Goal: Task Accomplishment & Management: Complete application form

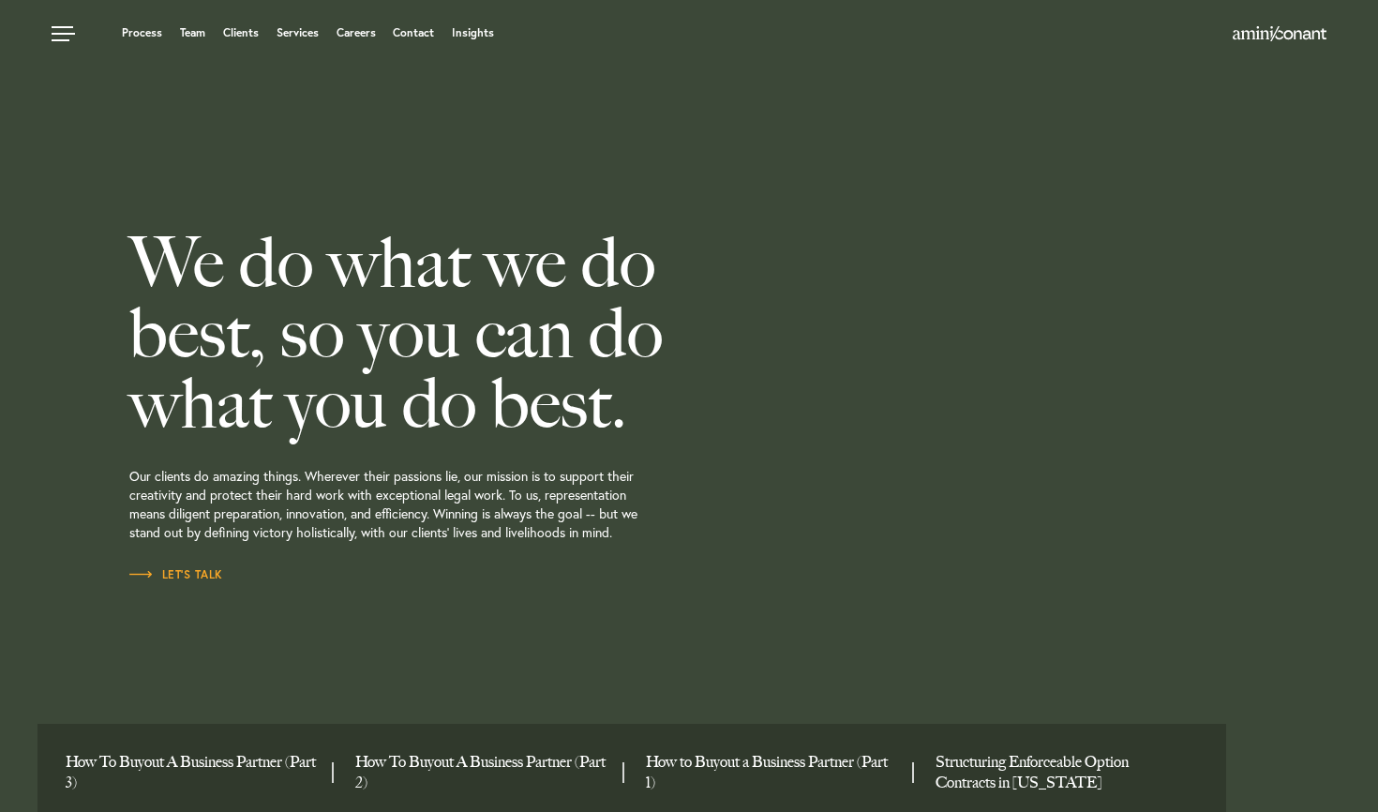
click at [369, 40] on ul "Process Team Clients Services Careers Contact Insights" at bounding box center [527, 32] width 950 height 19
click at [370, 36] on link "Careers" at bounding box center [356, 32] width 39 height 11
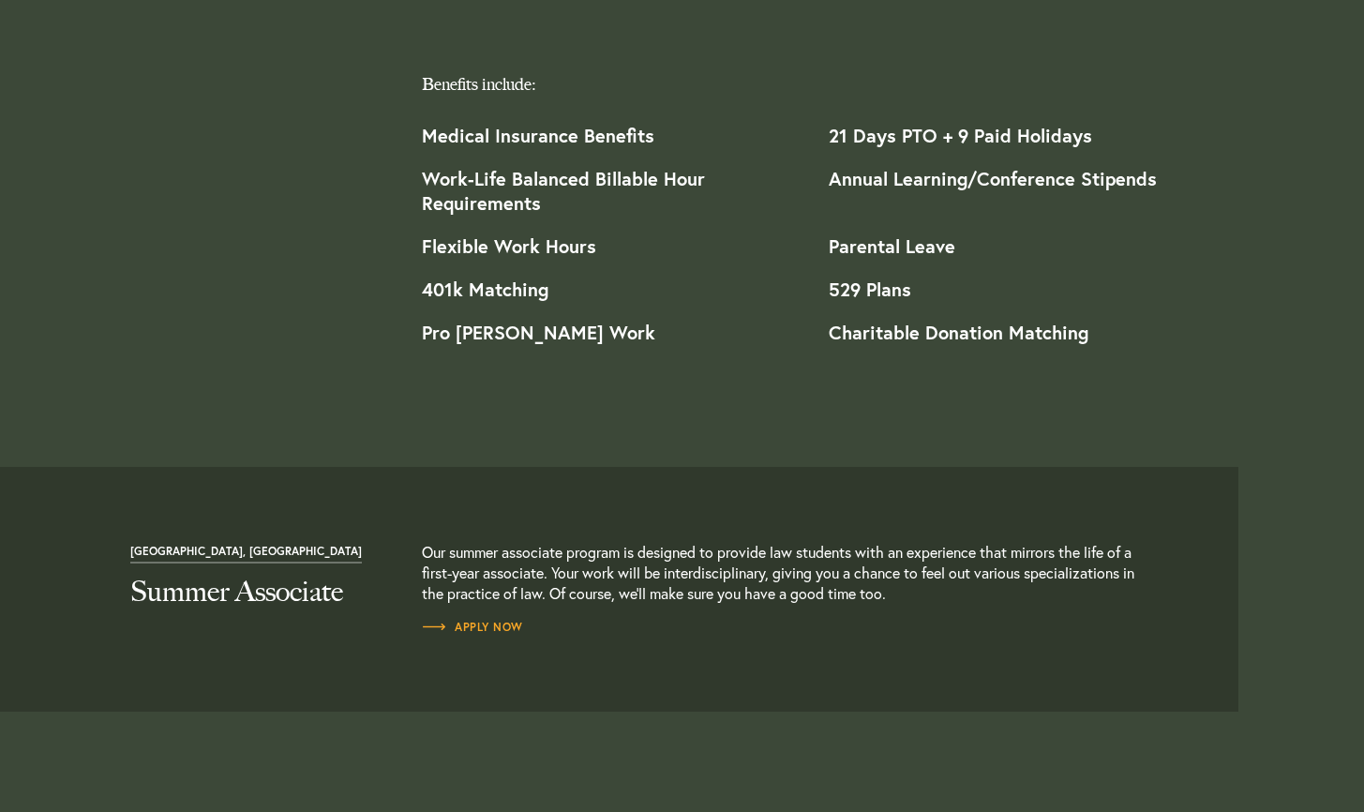
scroll to position [1998, 0]
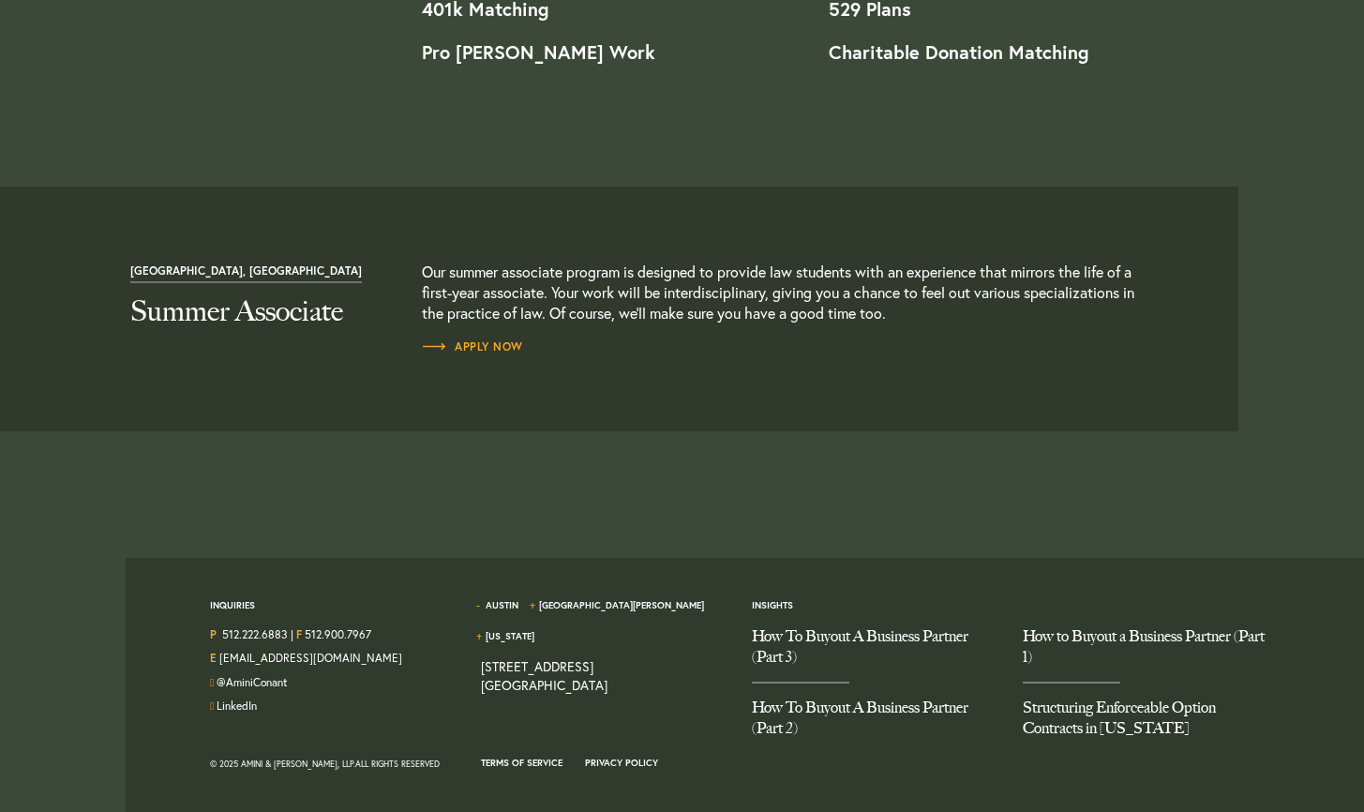
click at [483, 369] on article "[GEOGRAPHIC_DATA], [GEOGRAPHIC_DATA] Summer Associate Our summer associate prog…" at bounding box center [626, 309] width 1225 height 245
click at [483, 351] on span "Apply Now" at bounding box center [472, 346] width 101 height 11
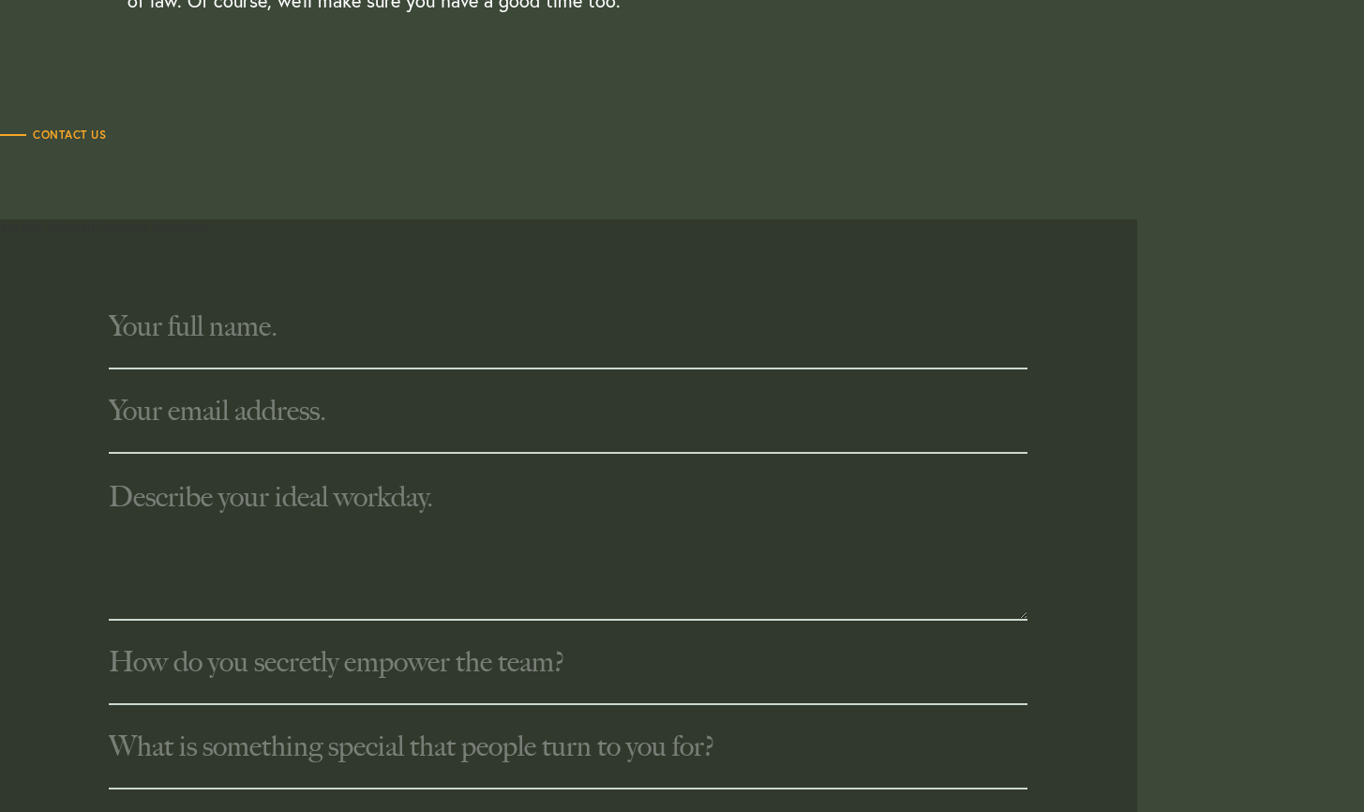
scroll to position [624, 0]
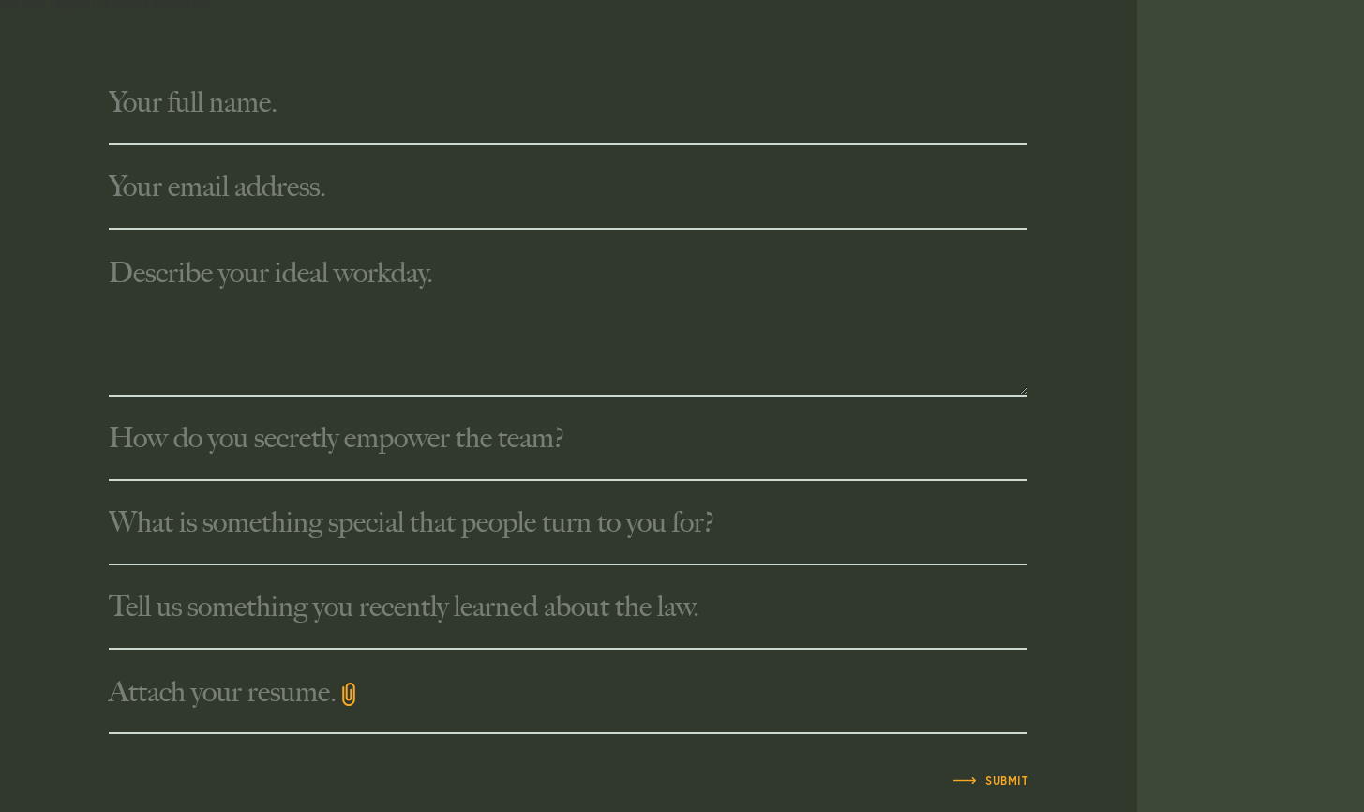
click at [524, 438] on input "text" at bounding box center [568, 439] width 919 height 84
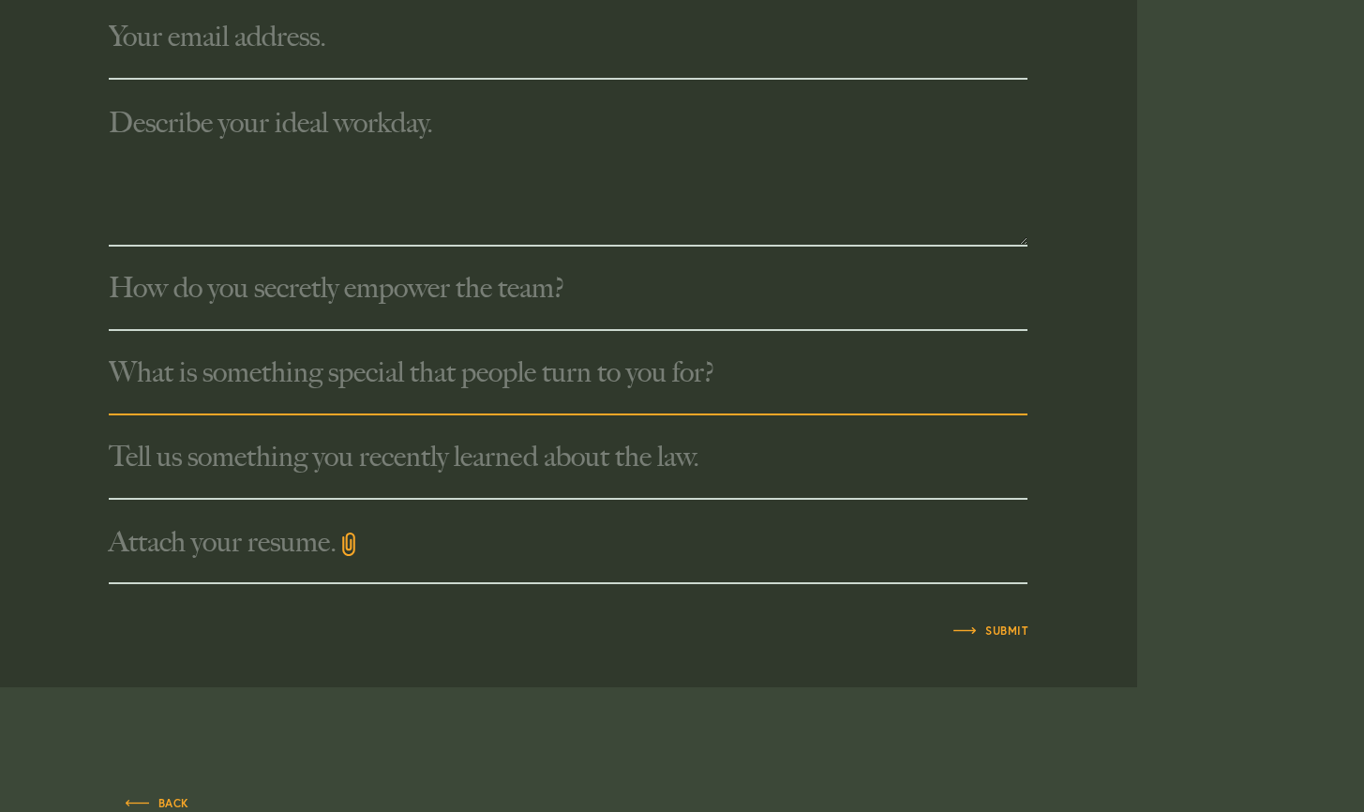
click at [427, 392] on input "text" at bounding box center [568, 373] width 919 height 84
click at [429, 438] on input "text" at bounding box center [568, 457] width 919 height 84
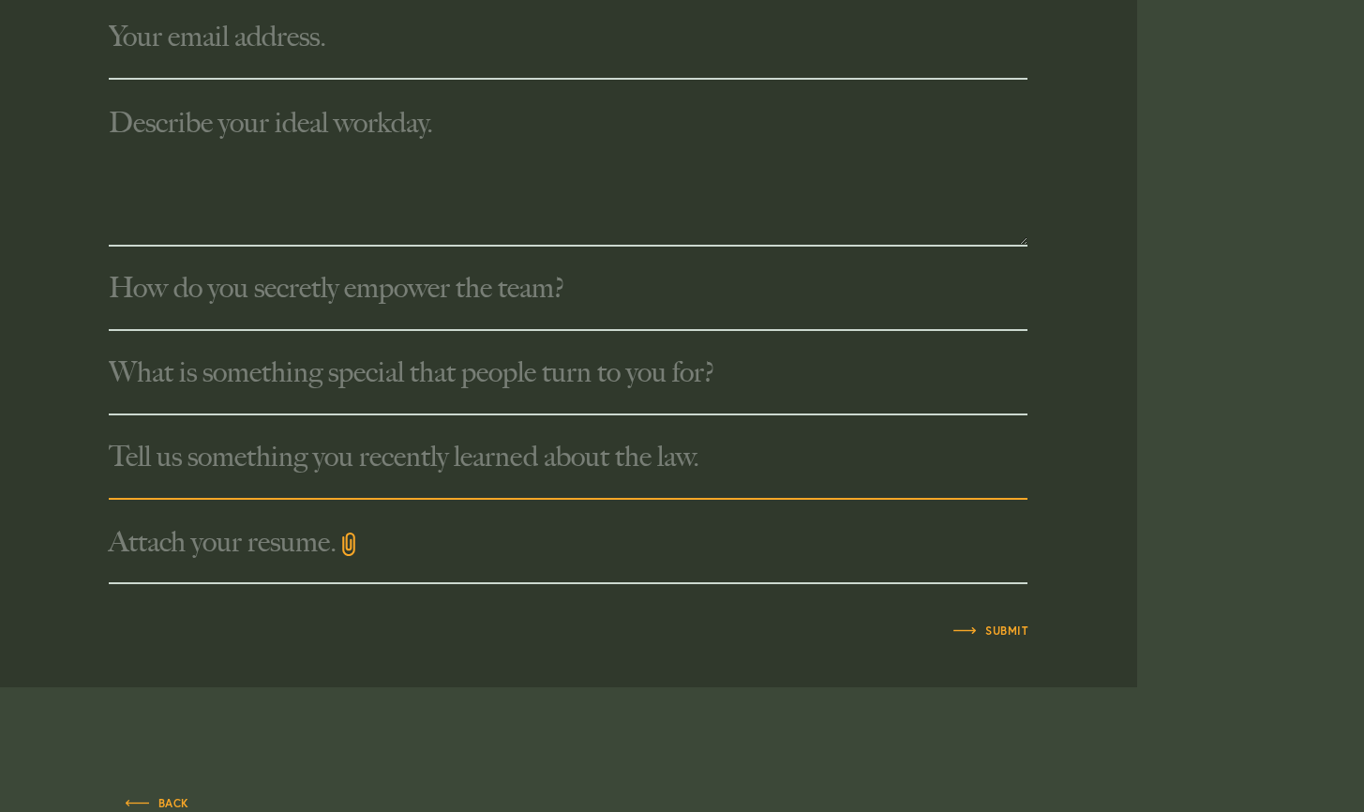
scroll to position [909, 0]
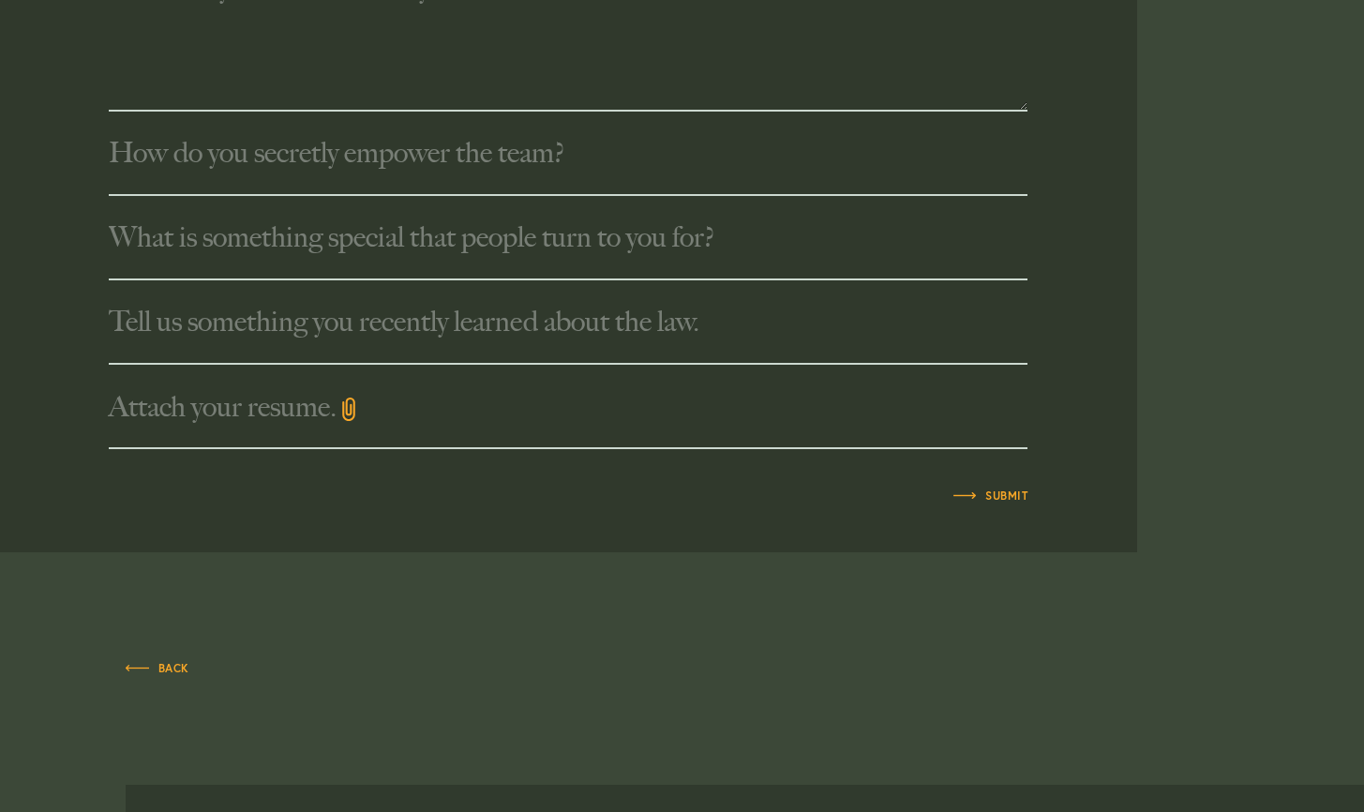
click at [229, 428] on label "Attach your resume." at bounding box center [568, 407] width 919 height 84
click at [0, 0] on input "Attach your resume." at bounding box center [0, 0] width 0 height 0
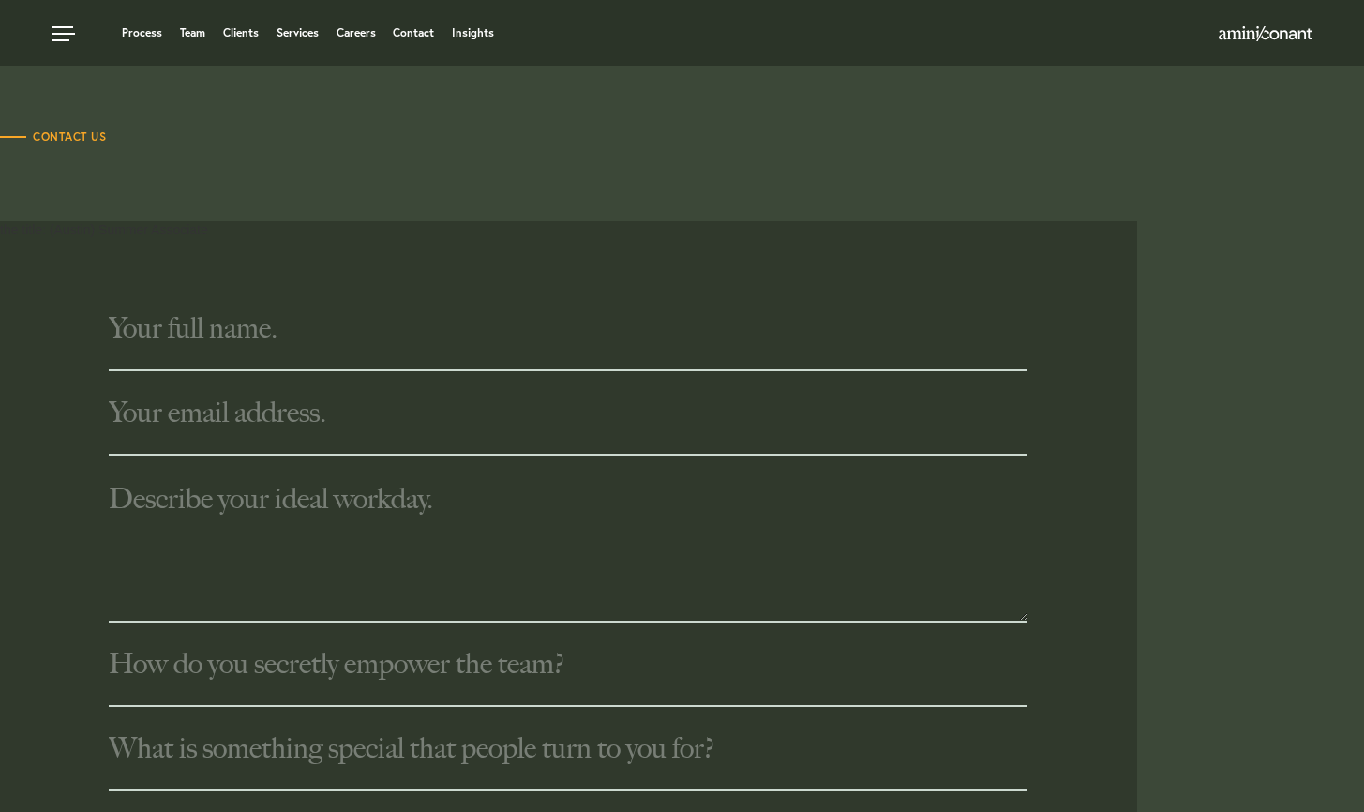
scroll to position [0, 0]
